Goal: Task Accomplishment & Management: Use online tool/utility

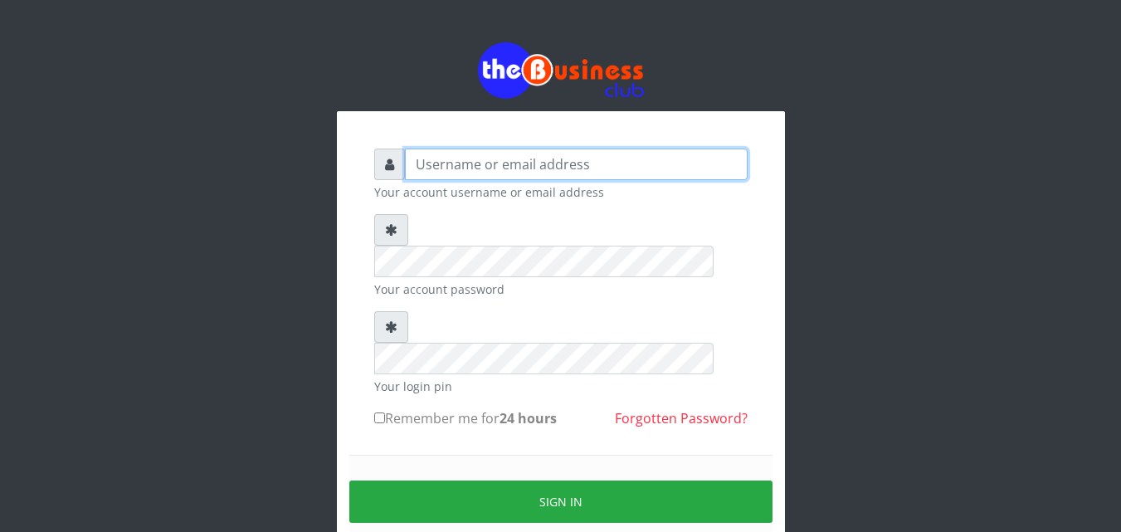
type input "kenachuks"
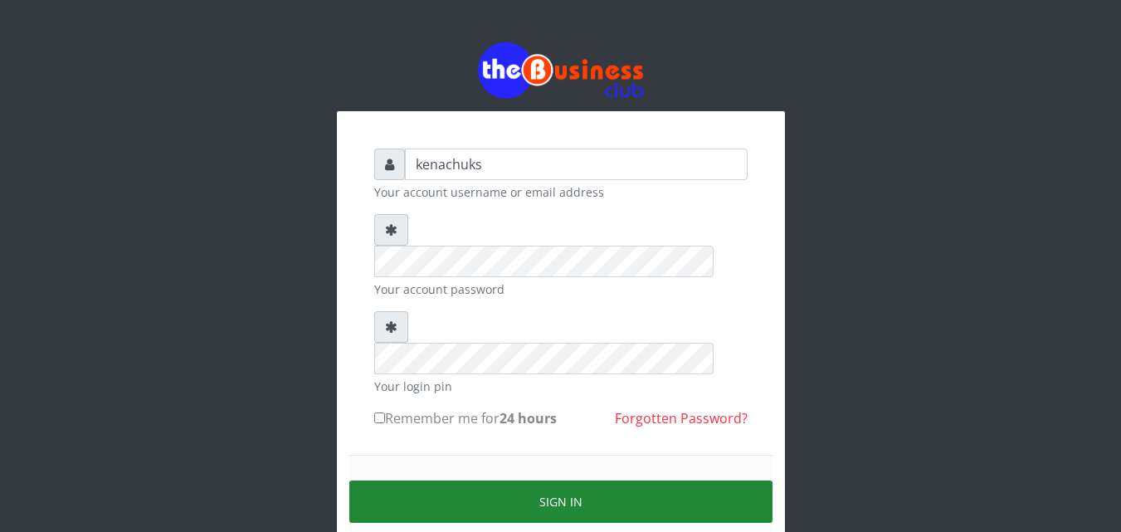
click at [498, 480] on button "Sign in" at bounding box center [560, 501] width 423 height 42
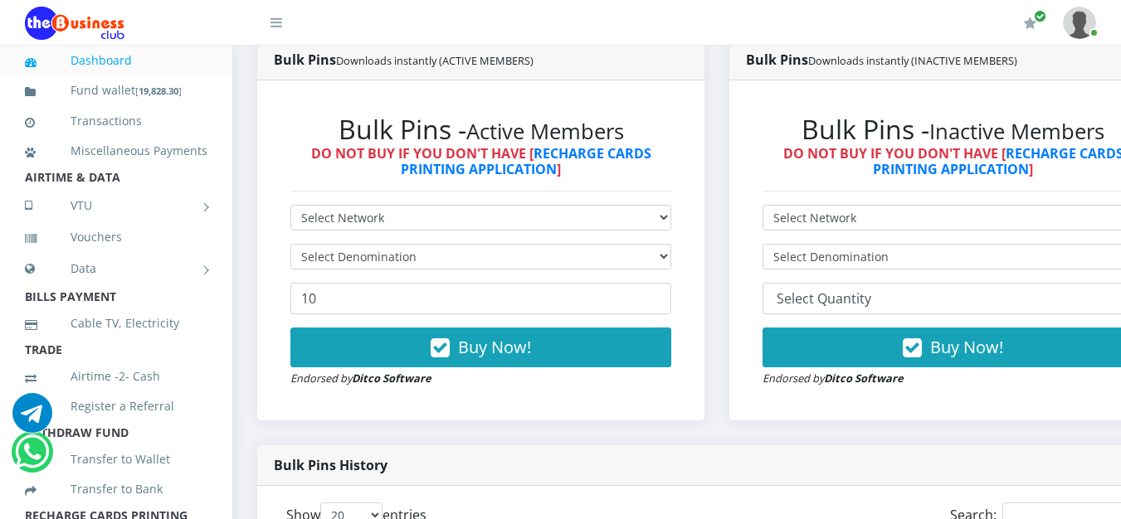
scroll to position [908, 0]
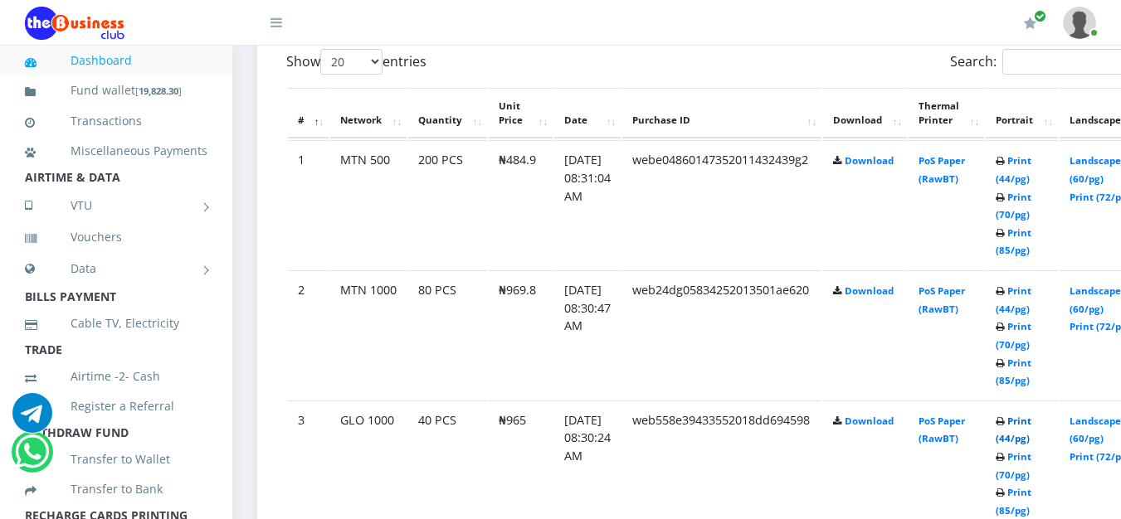
click at [1031, 426] on link "Print (44/pg)" at bounding box center [1014, 430] width 36 height 31
